Goal: Find contact information: Find contact information

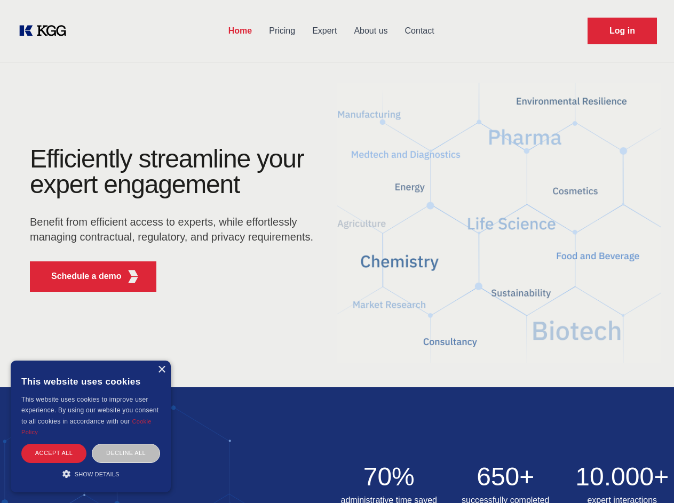
click at [337, 251] on div "Efficiently streamline your expert engagement Benefit from efficient access to …" at bounding box center [175, 223] width 324 height 154
click at [80, 276] on p "Schedule a demo" at bounding box center [86, 276] width 70 height 13
click at [161, 370] on div "× This website uses cookies This website uses cookies to improve user experienc…" at bounding box center [91, 427] width 160 height 132
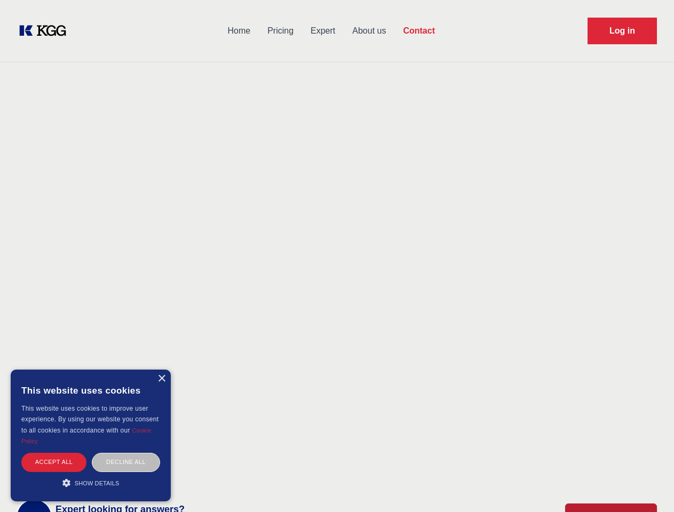
click at [54, 453] on div "Accept all" at bounding box center [53, 462] width 65 height 19
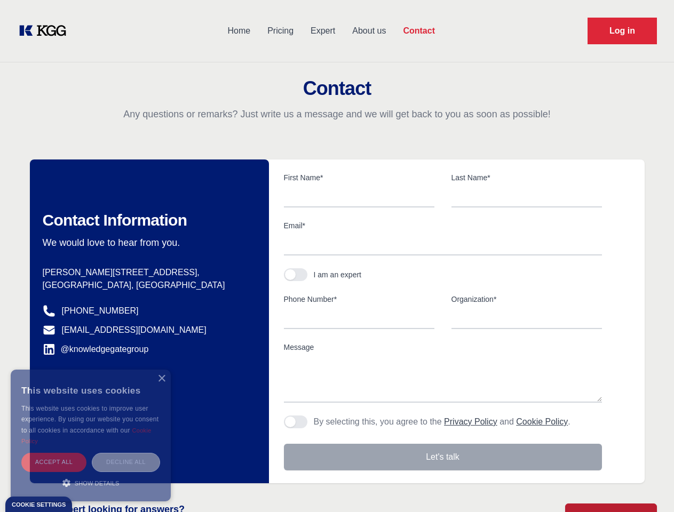
click at [126, 453] on div "Decline all" at bounding box center [126, 462] width 68 height 19
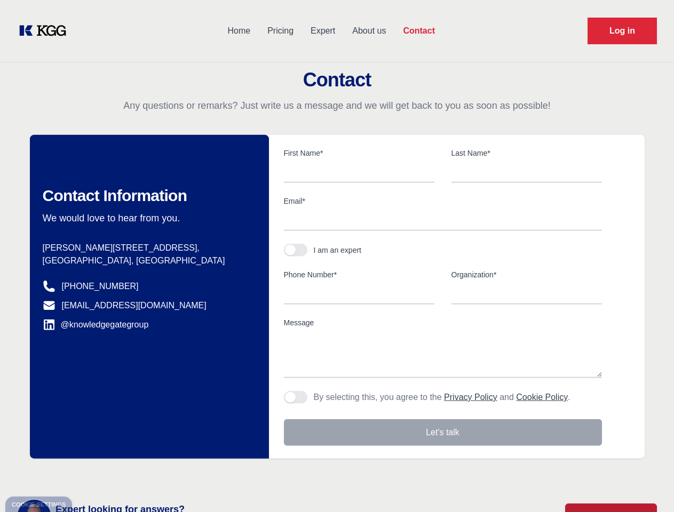
click at [91, 474] on main "Contact Any questions or remarks? Just write us a message and we will get back …" at bounding box center [337, 277] width 674 height 555
